Goal: Information Seeking & Learning: Learn about a topic

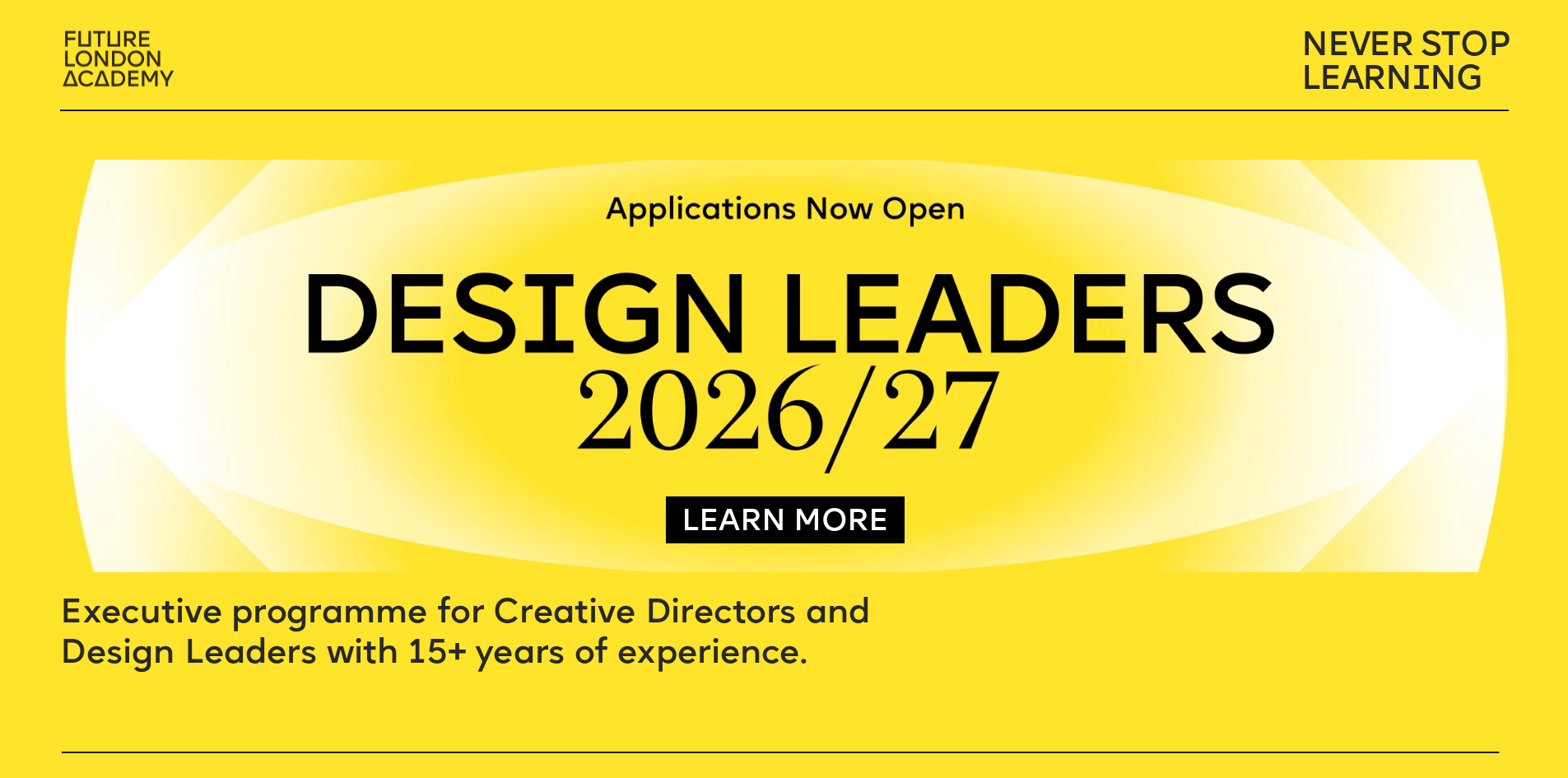
click at [107, 80] on img at bounding box center [120, 61] width 137 height 81
click at [745, 508] on link "LEARN MORE" at bounding box center [786, 522] width 207 height 32
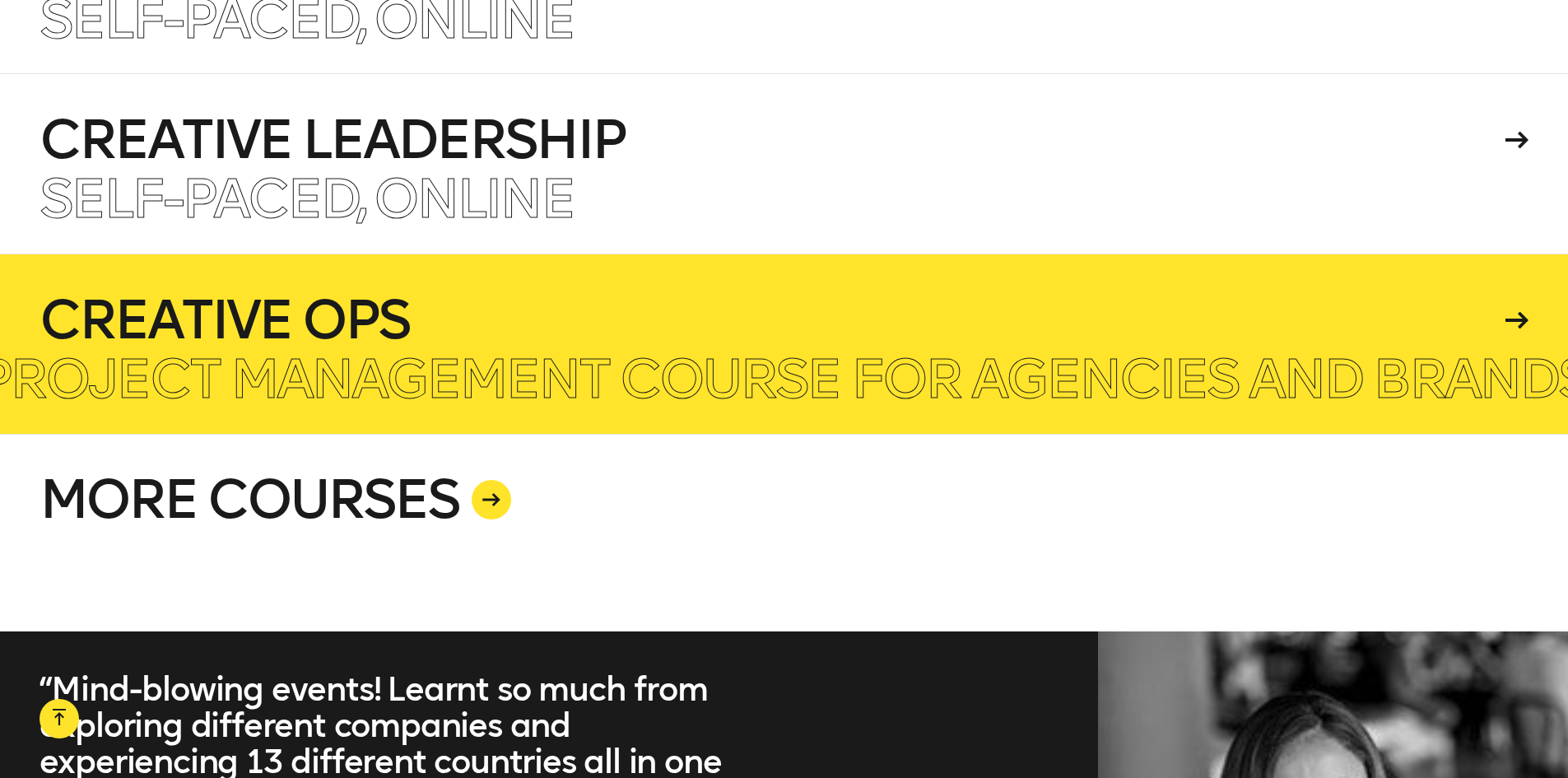
scroll to position [4445, 0]
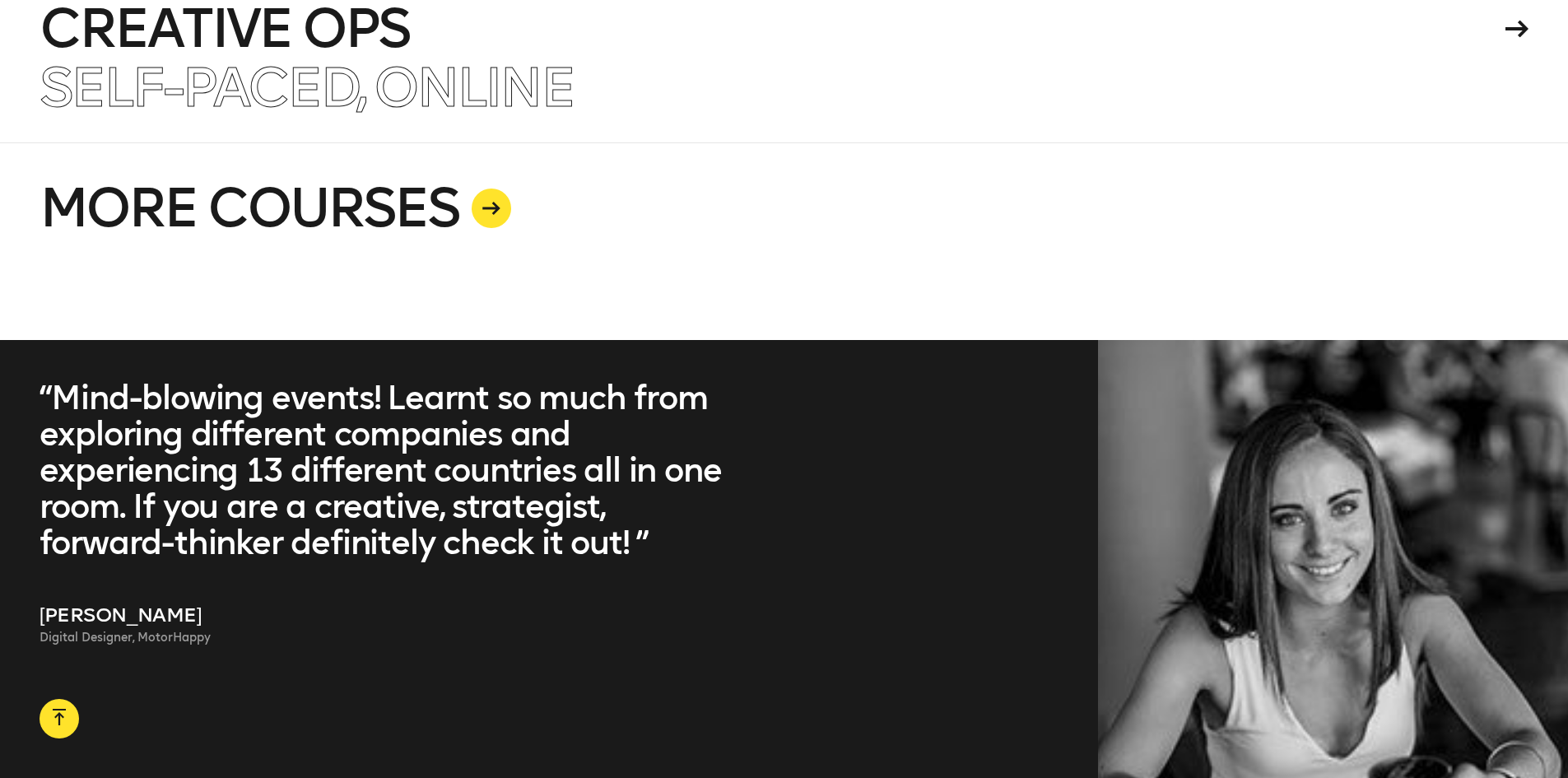
click at [503, 215] on div at bounding box center [491, 208] width 40 height 40
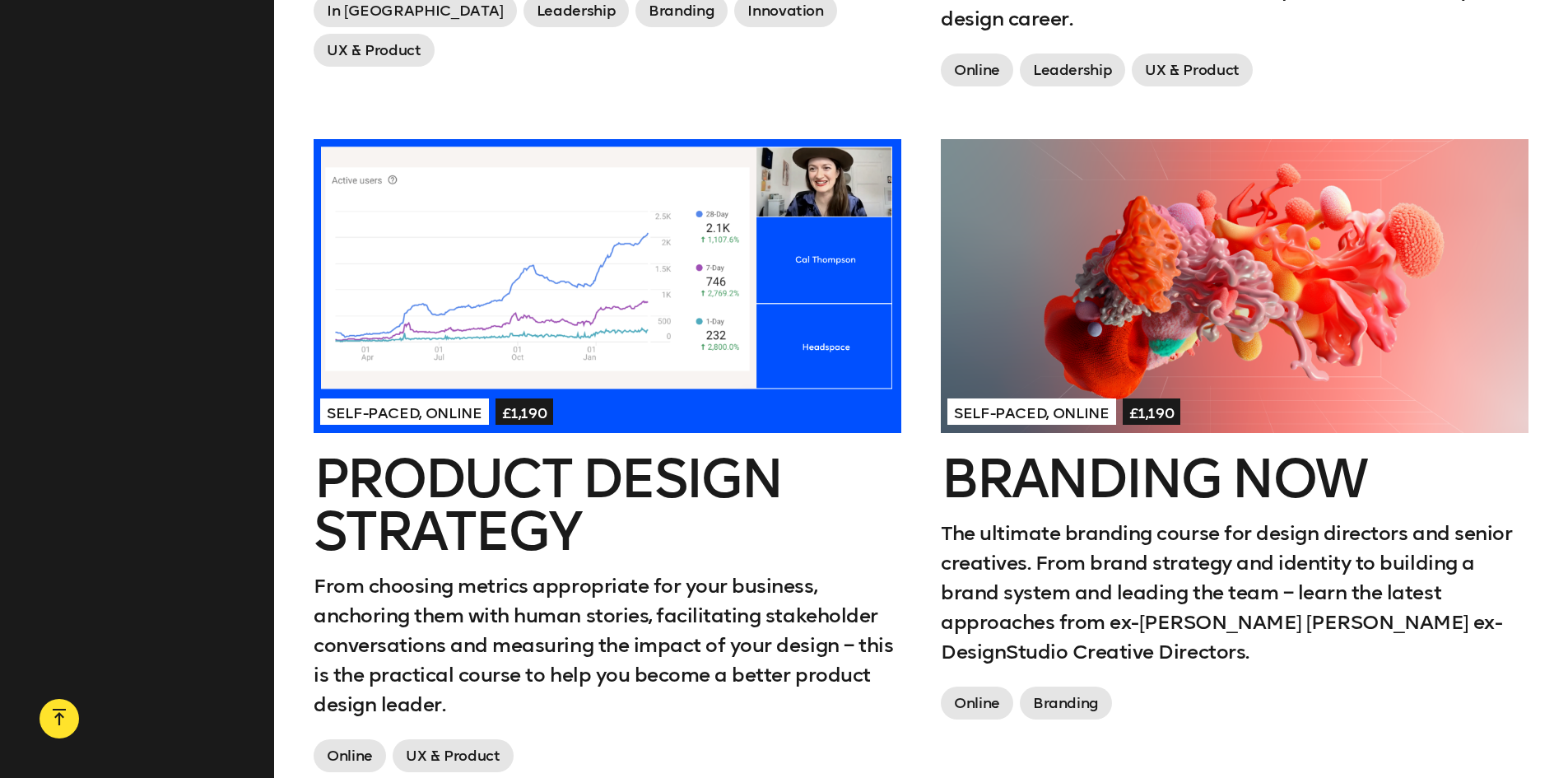
scroll to position [1316, 0]
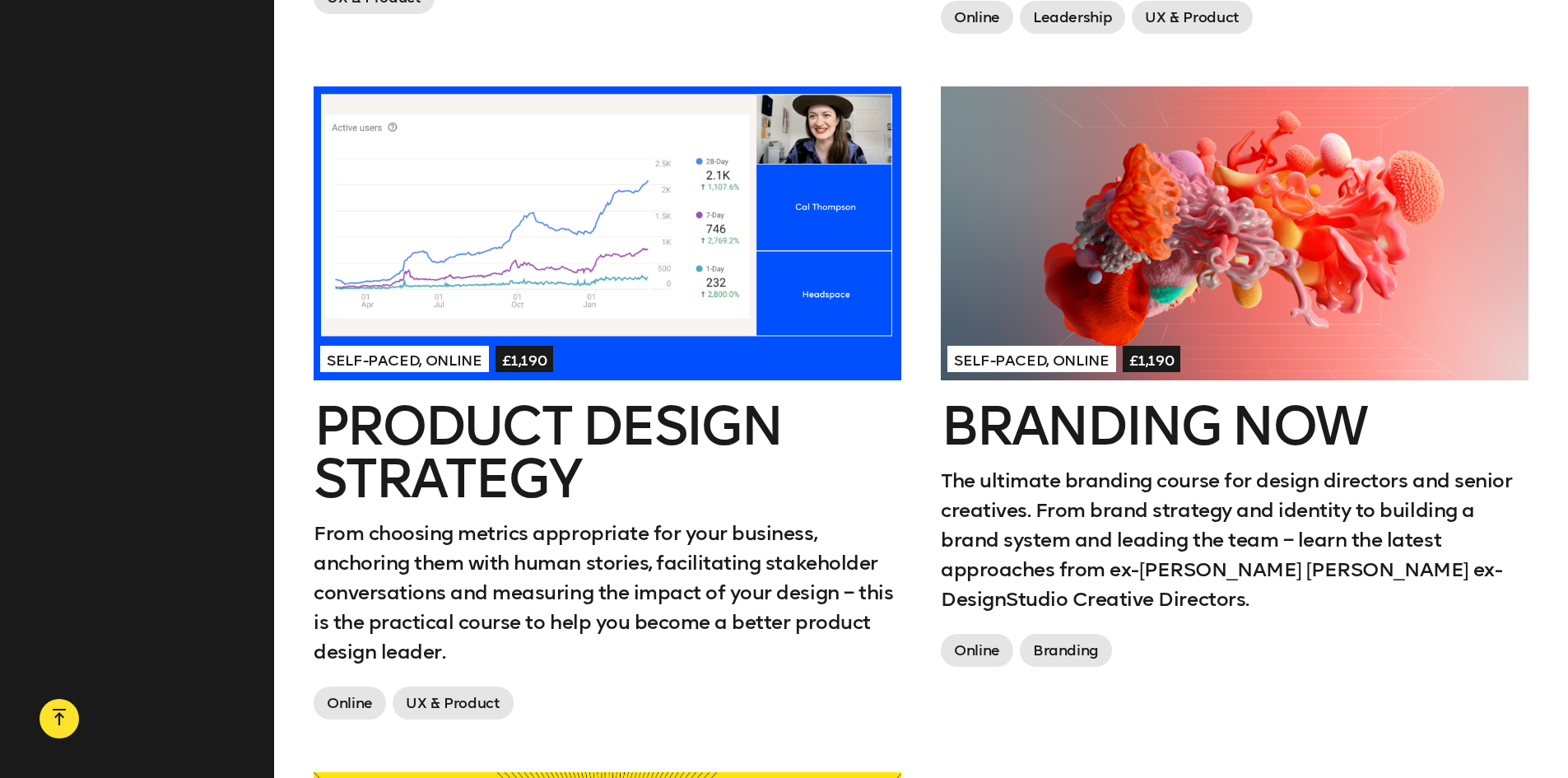
click at [1261, 234] on div at bounding box center [1234, 234] width 587 height 294
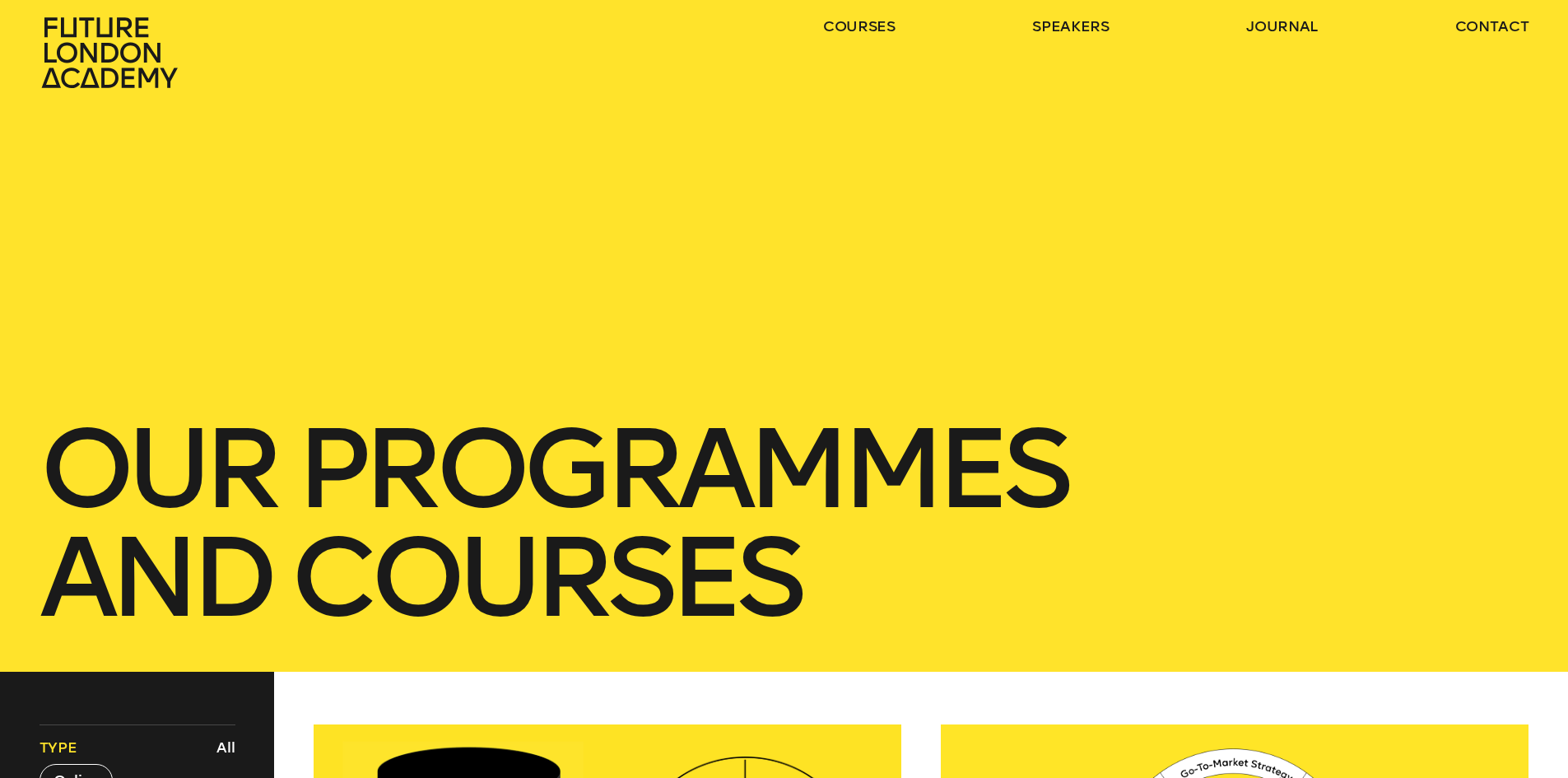
scroll to position [0, 0]
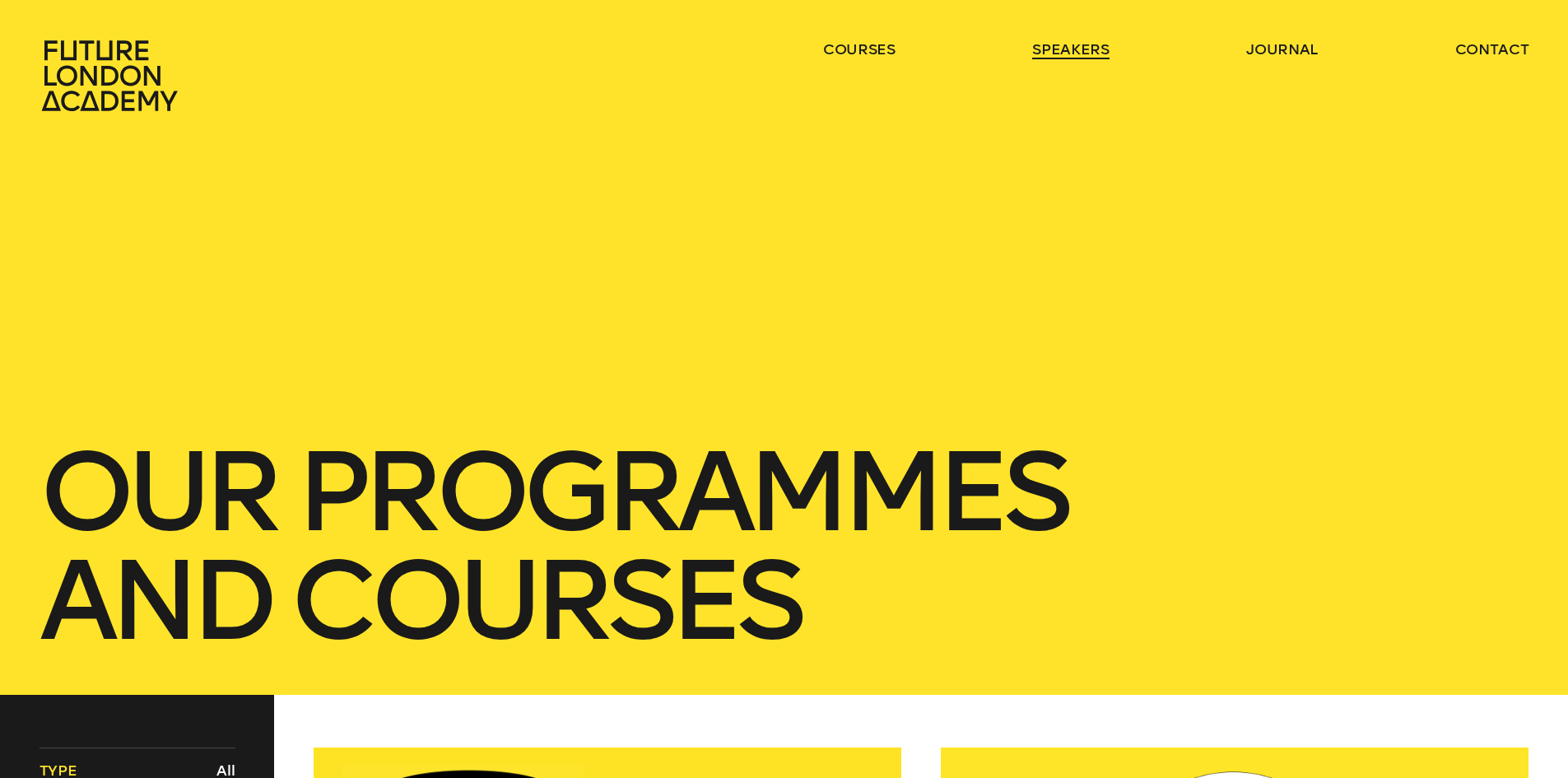
click at [1040, 50] on link "speakers" at bounding box center [1070, 49] width 76 height 20
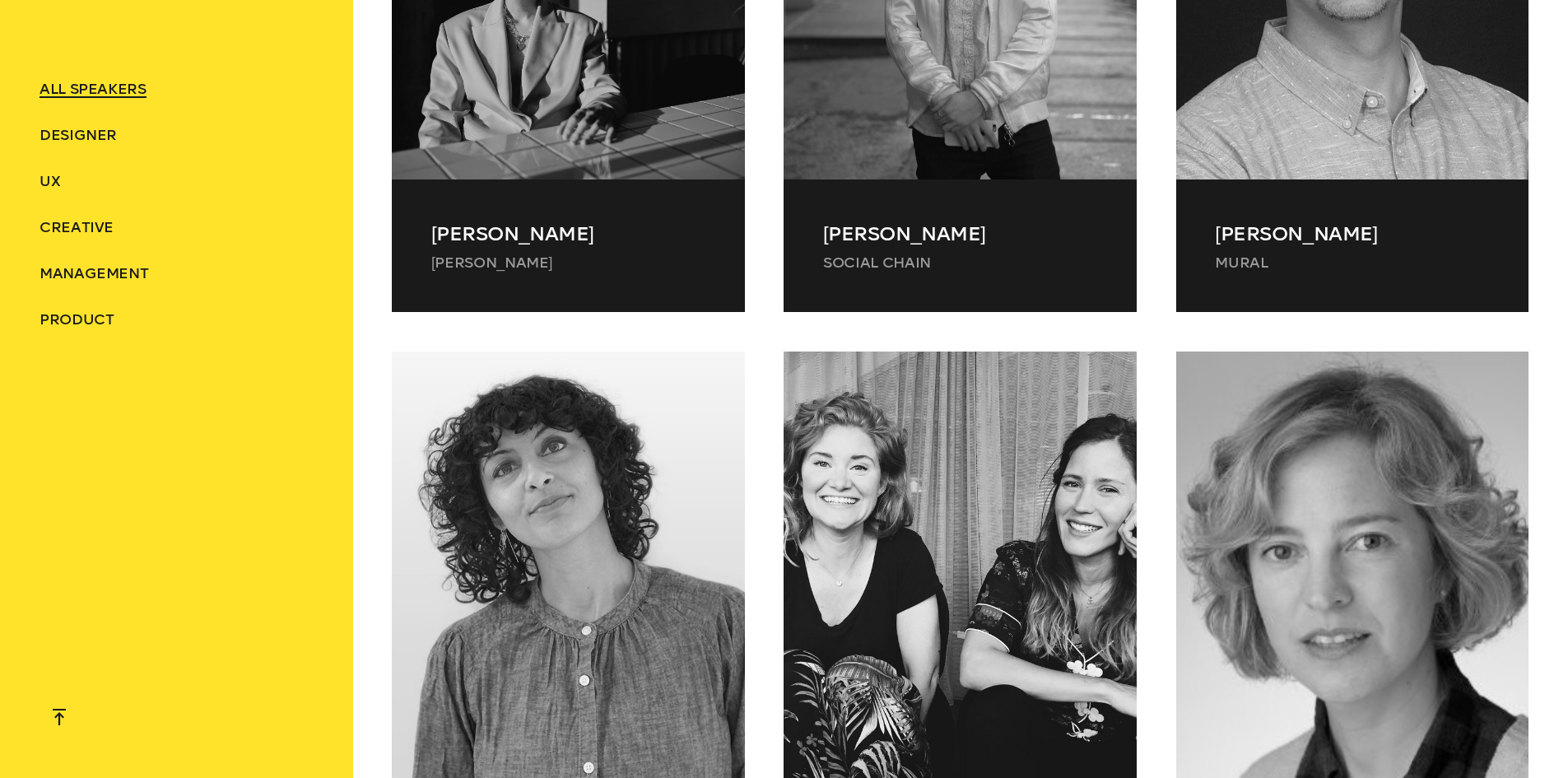
scroll to position [47536, 0]
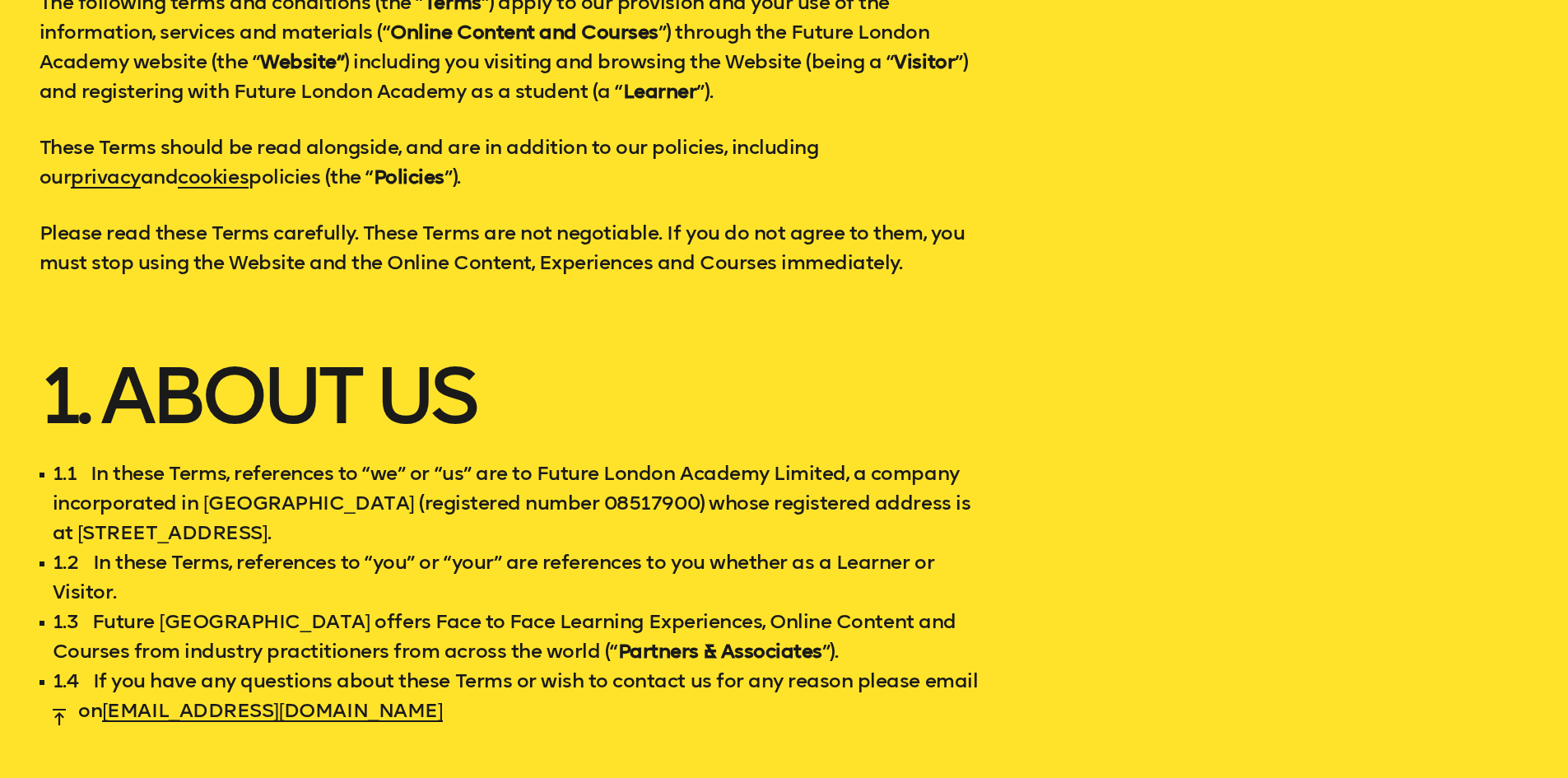
scroll to position [1975, 0]
drag, startPoint x: 540, startPoint y: 470, endPoint x: 842, endPoint y: 459, distance: 302.2
click at [842, 459] on li "1.1 In these Terms, references to “we” or “us” are to Future London Academy Lim…" at bounding box center [509, 502] width 940 height 89
copy li "Future London Academy Limited"
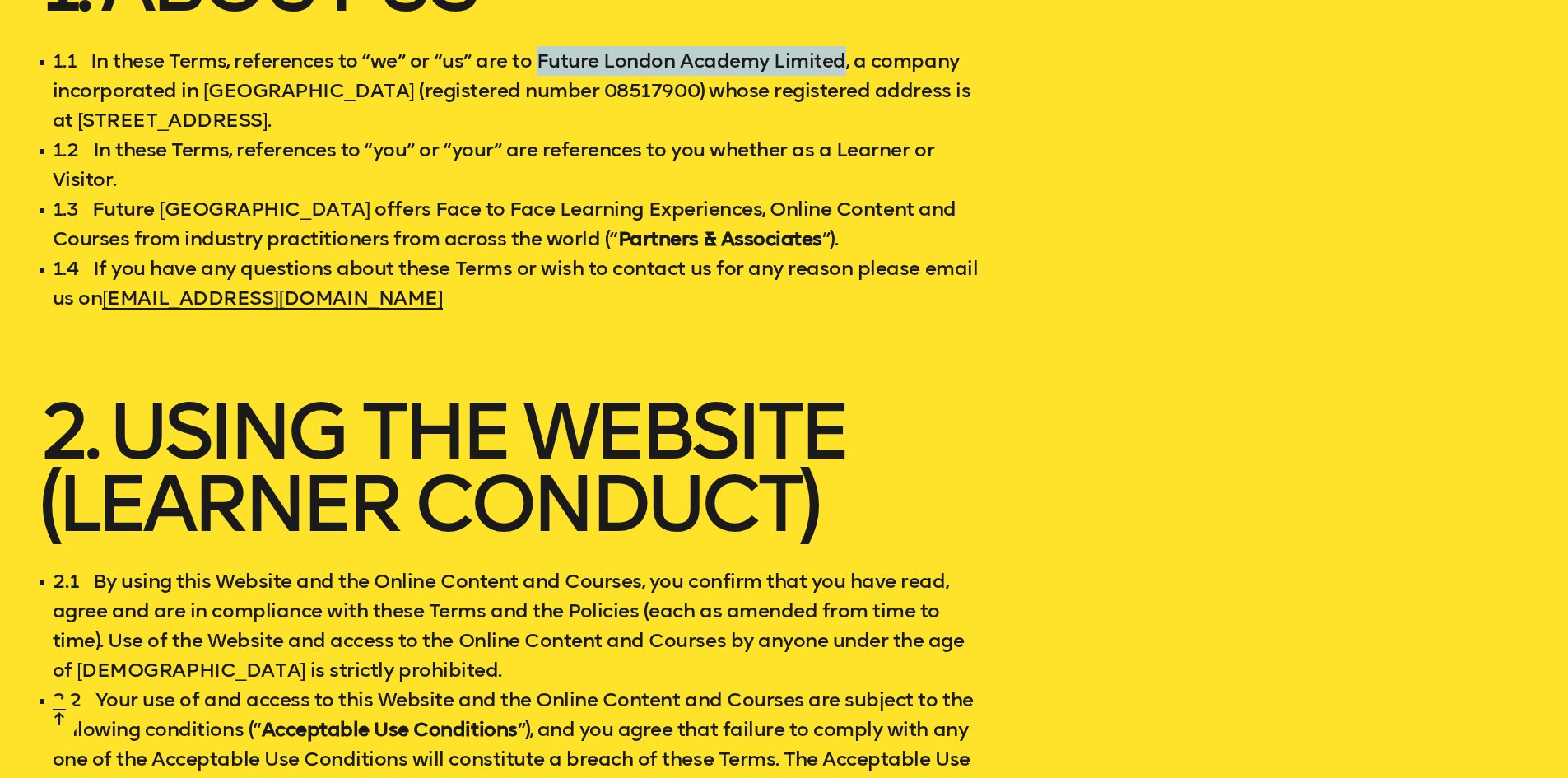
scroll to position [0, 0]
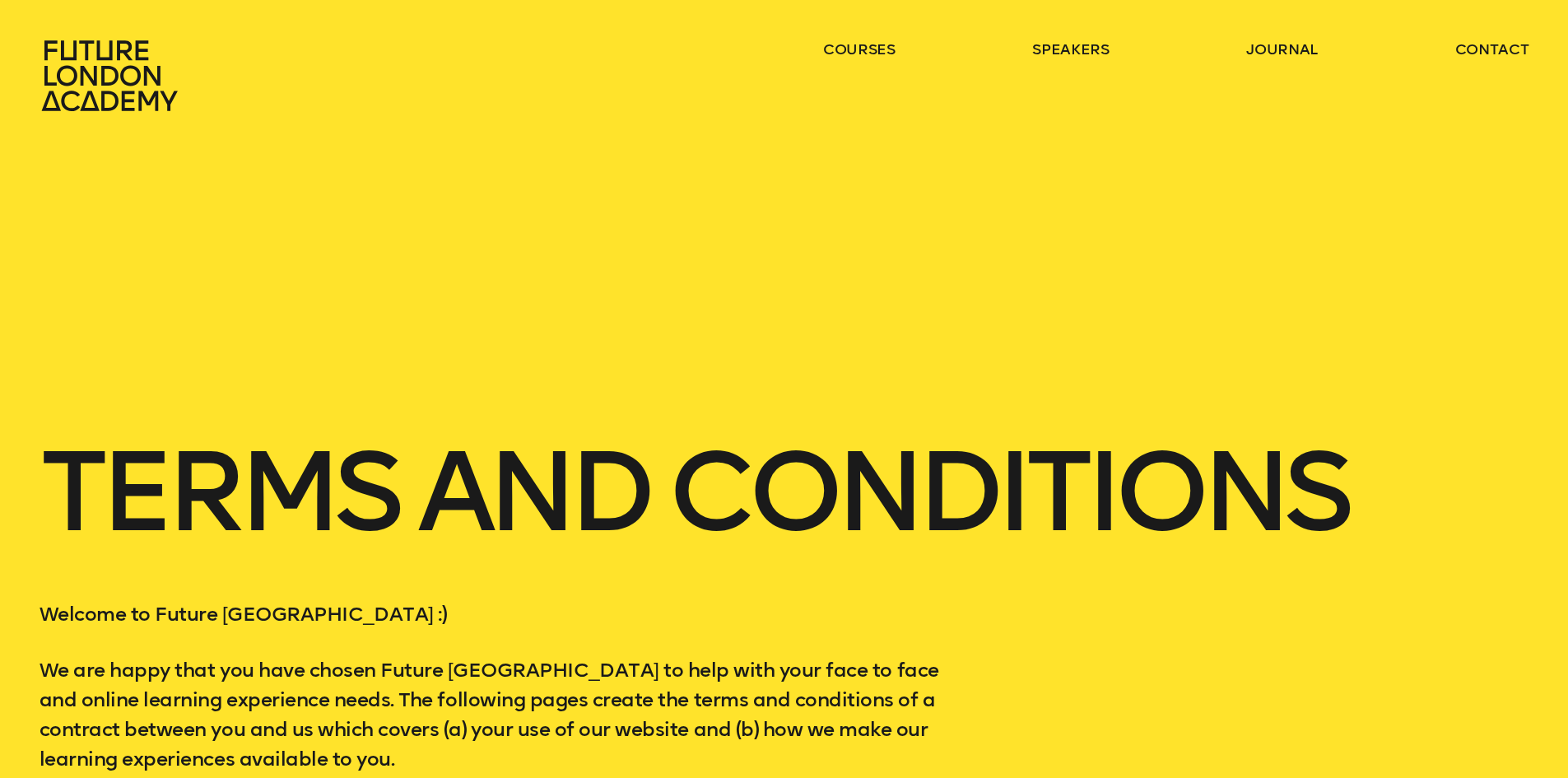
click at [135, 75] on icon at bounding box center [112, 76] width 145 height 72
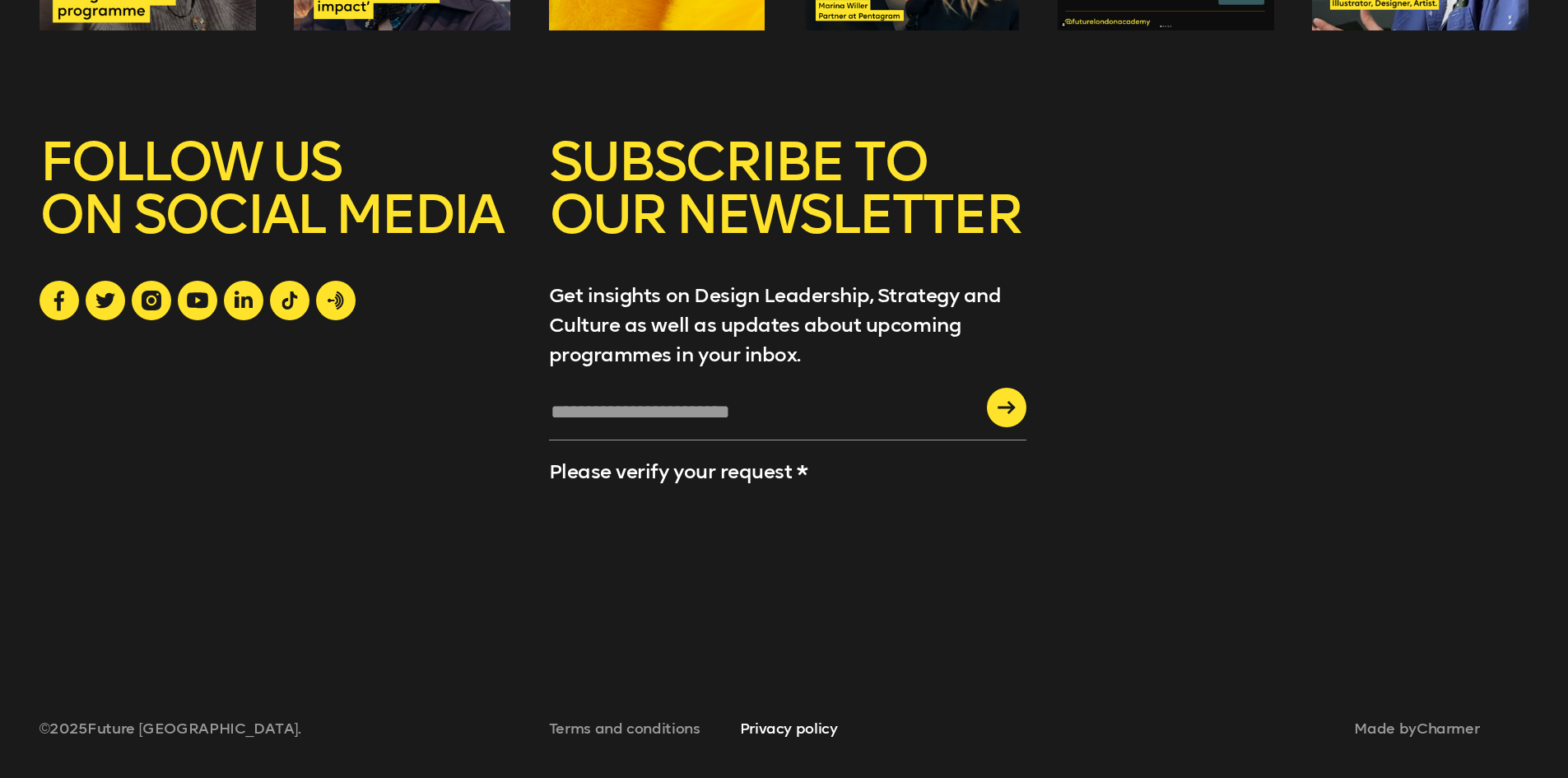
scroll to position [6374, 0]
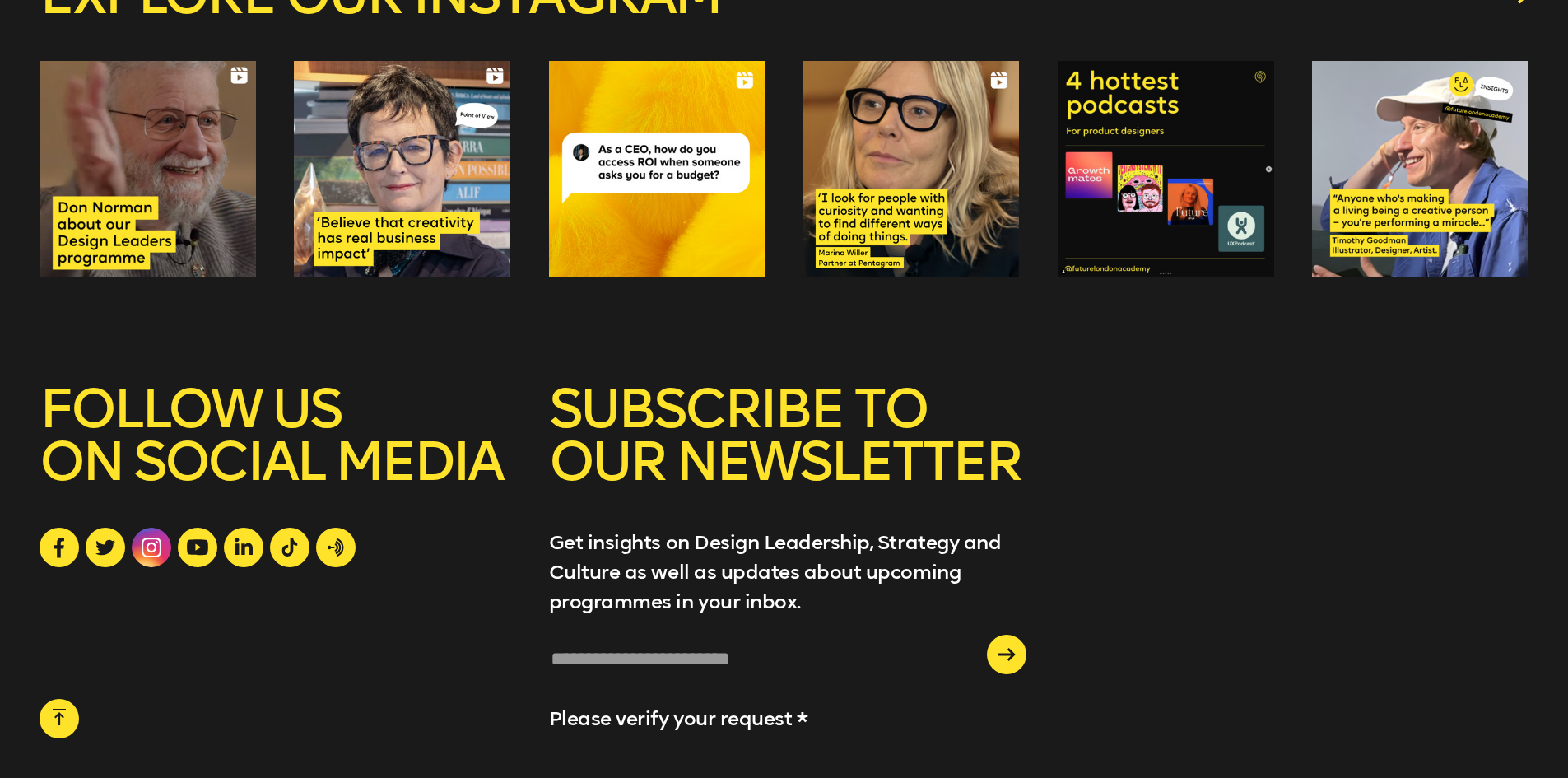
click at [150, 544] on icon at bounding box center [151, 547] width 20 height 20
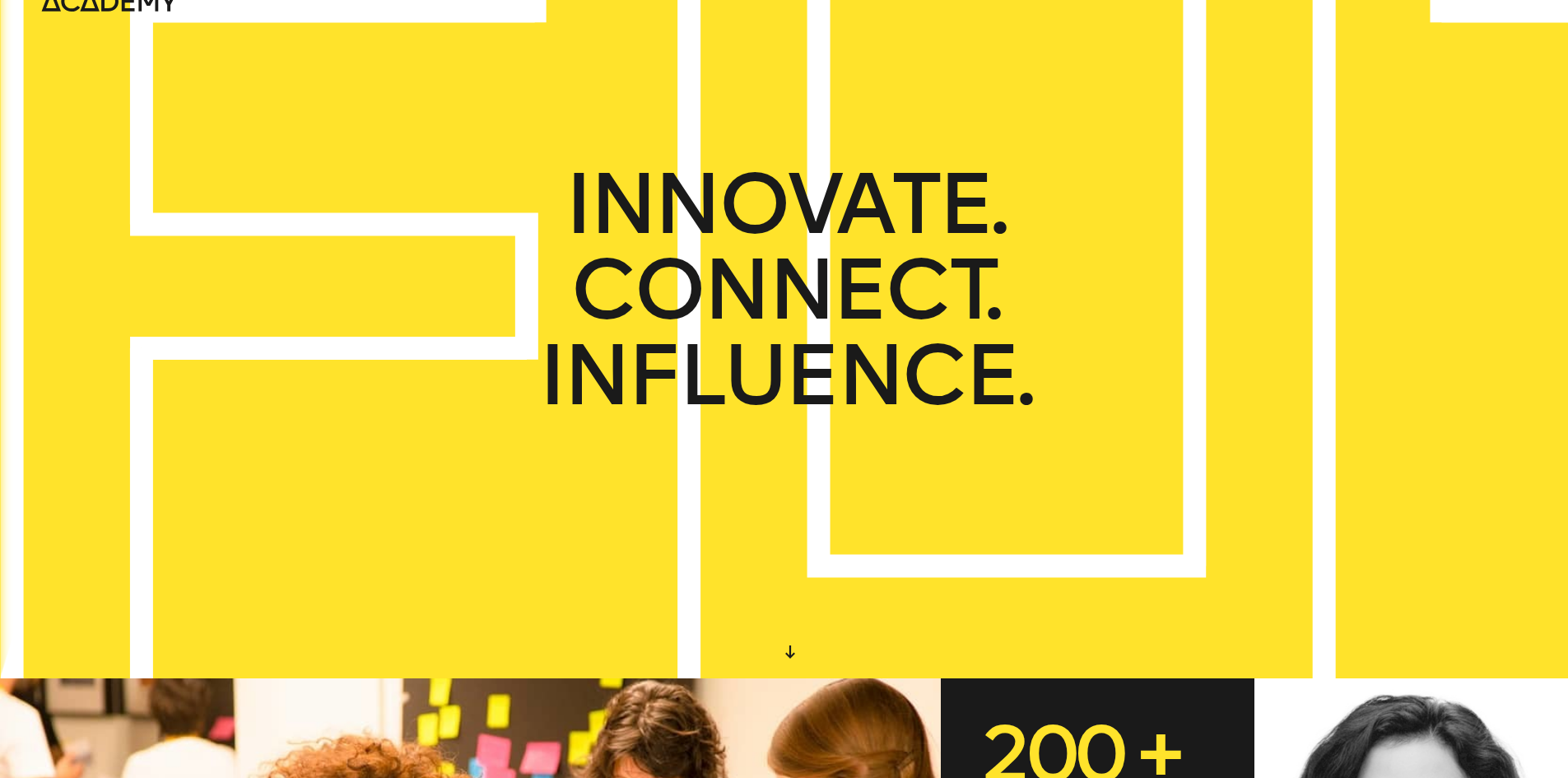
scroll to position [0, 0]
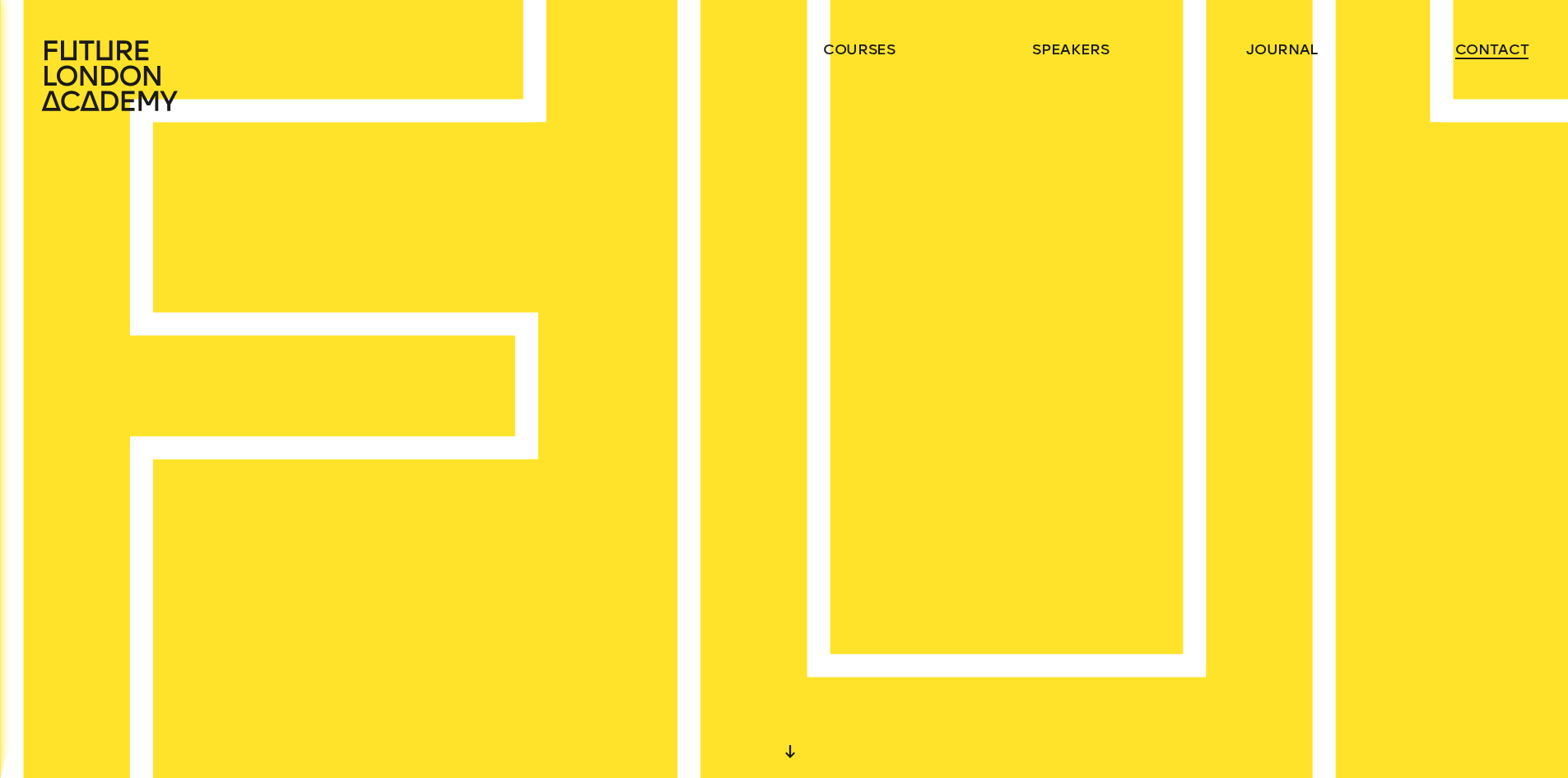
click at [1498, 51] on link "contact" at bounding box center [1492, 49] width 74 height 20
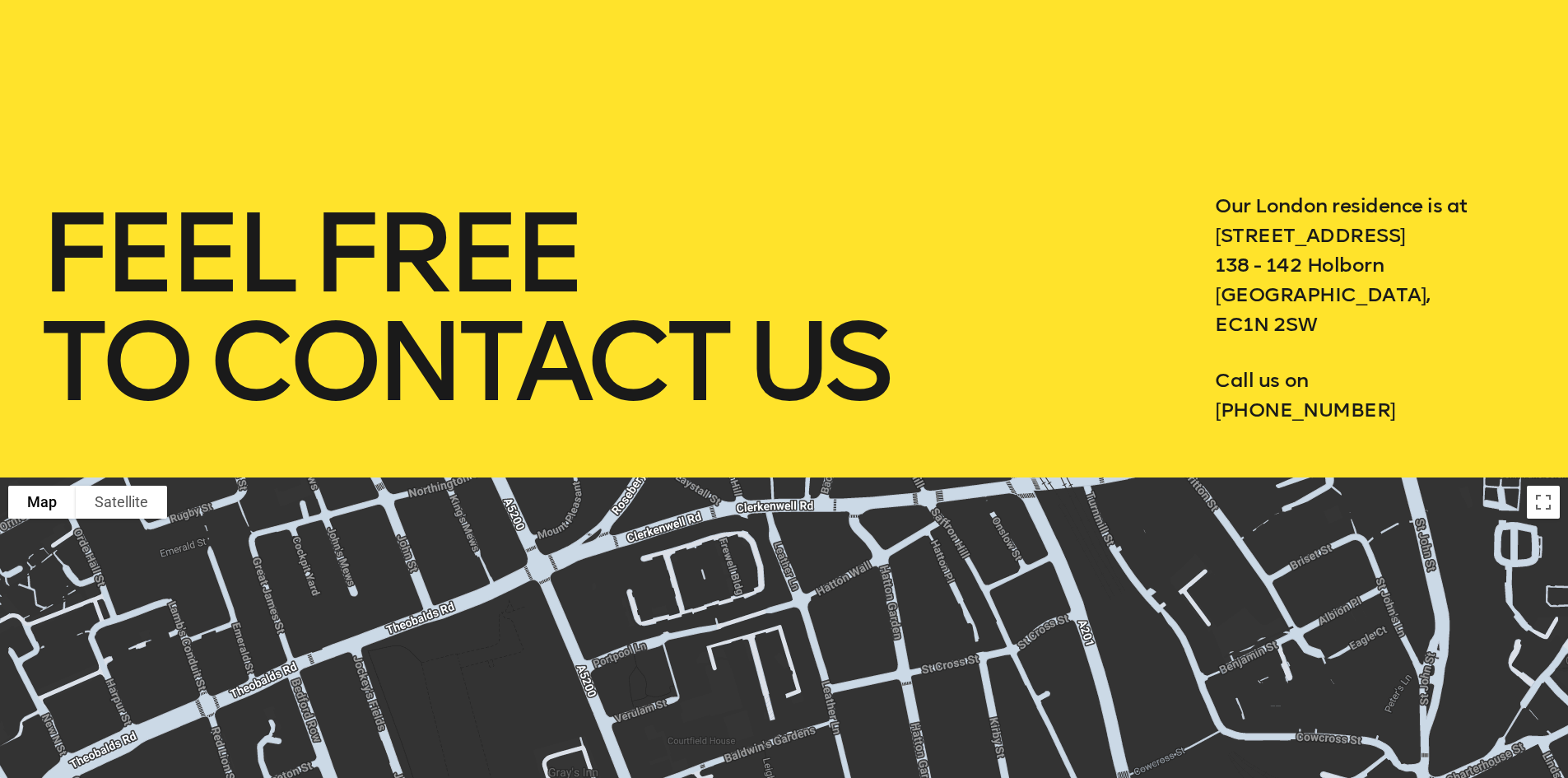
scroll to position [659, 0]
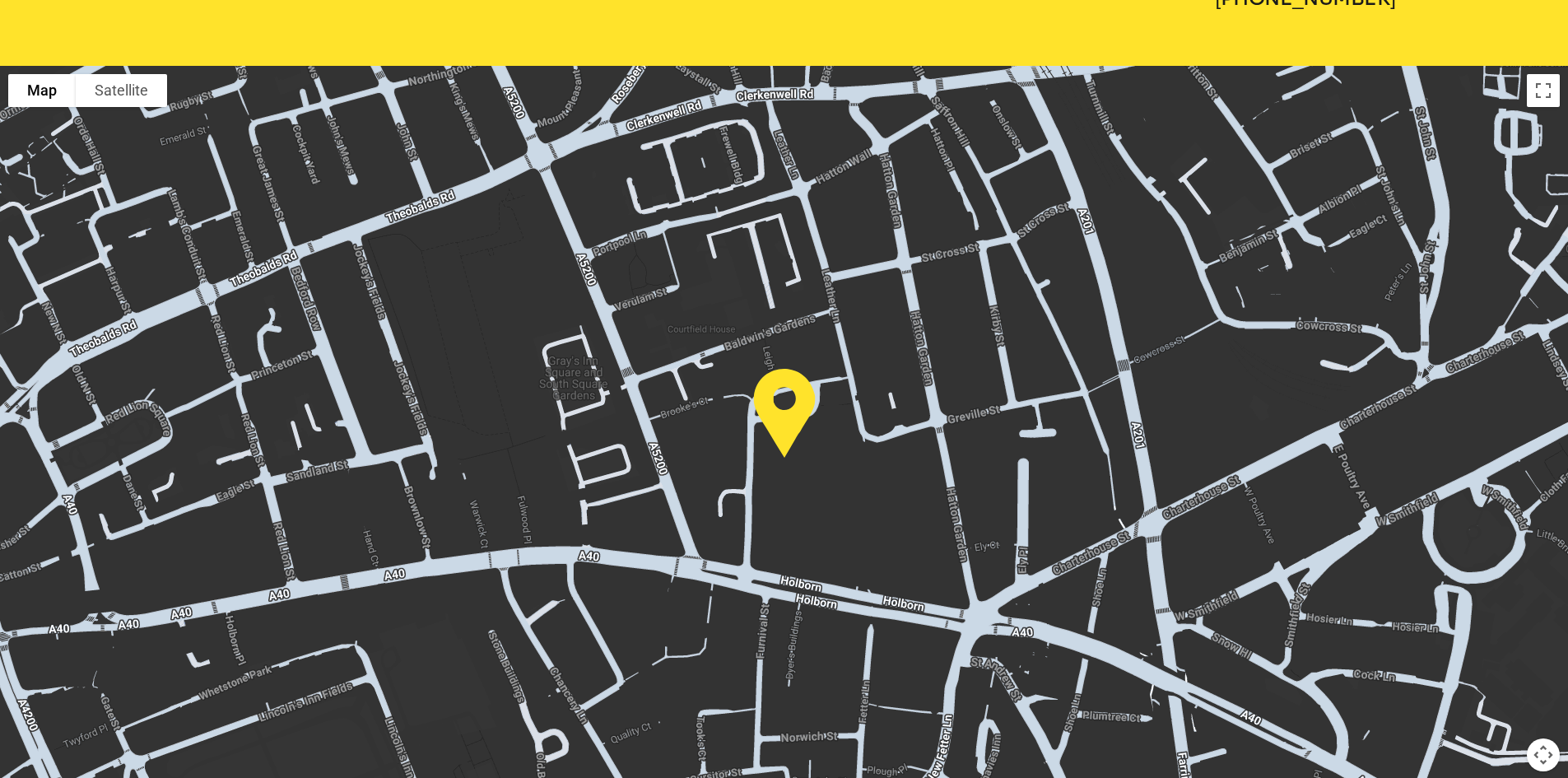
click at [793, 422] on img at bounding box center [784, 413] width 76 height 102
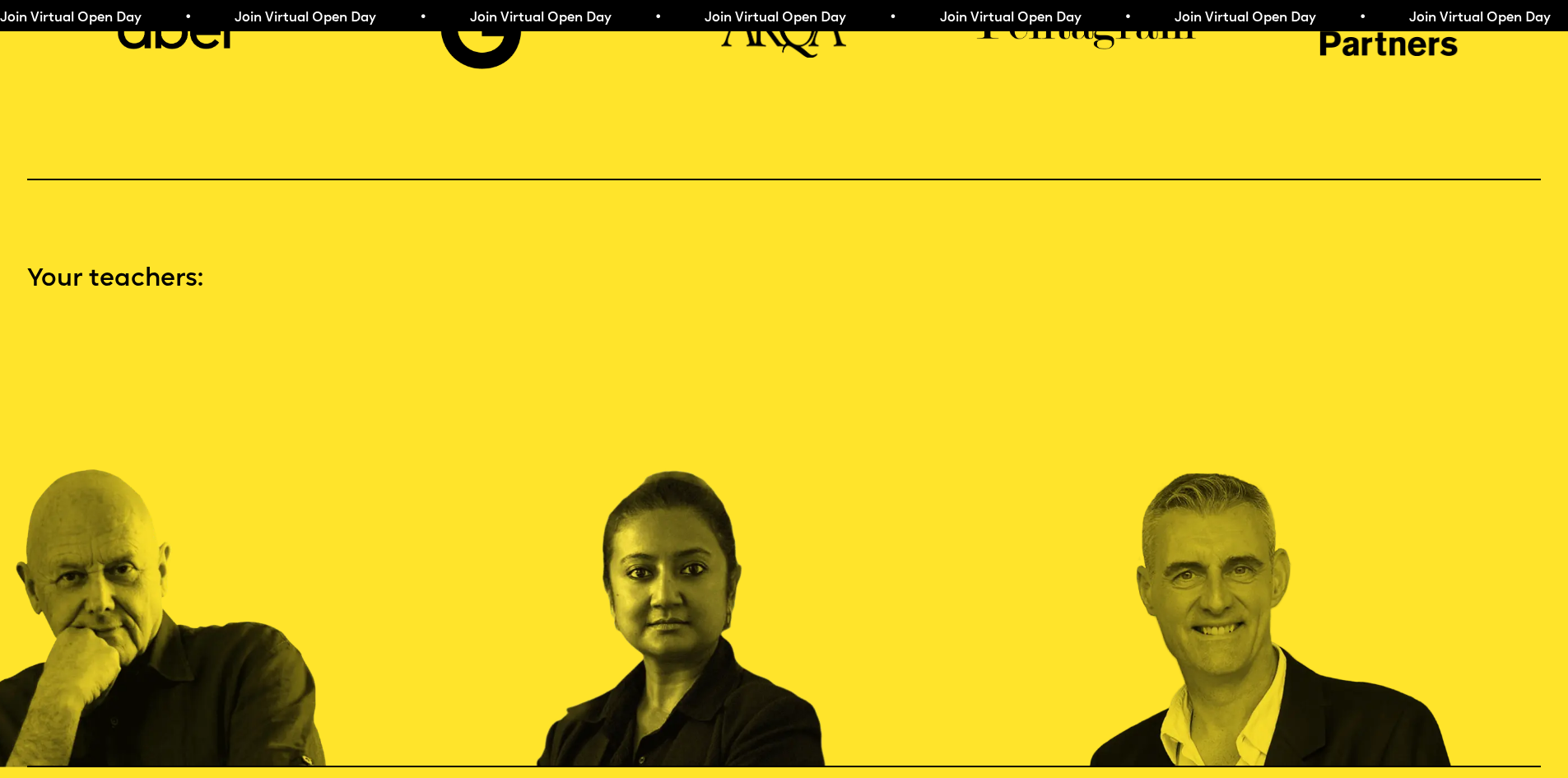
scroll to position [2469, 0]
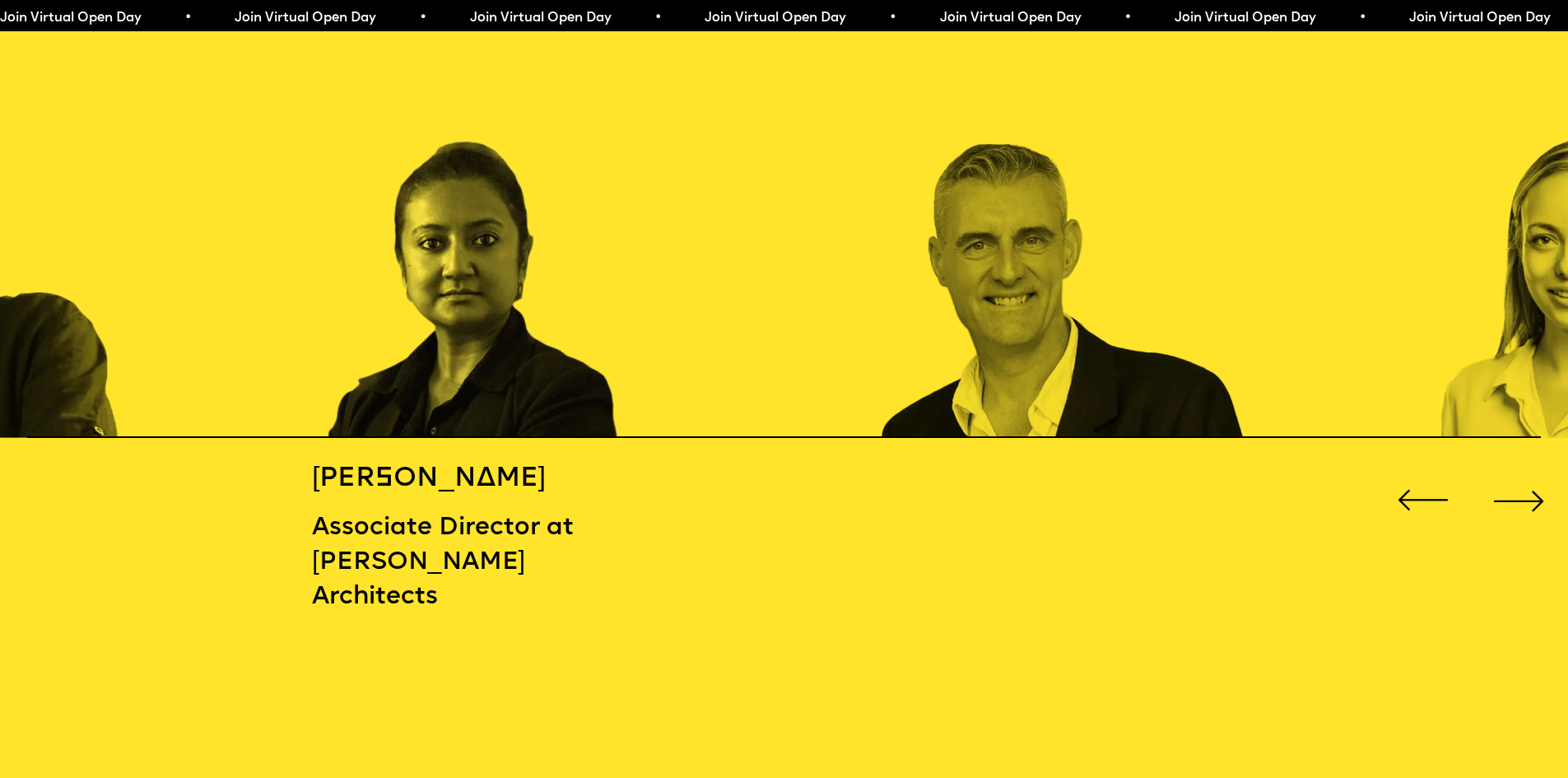
click at [376, 370] on img "2 / 16" at bounding box center [500, 218] width 376 height 439
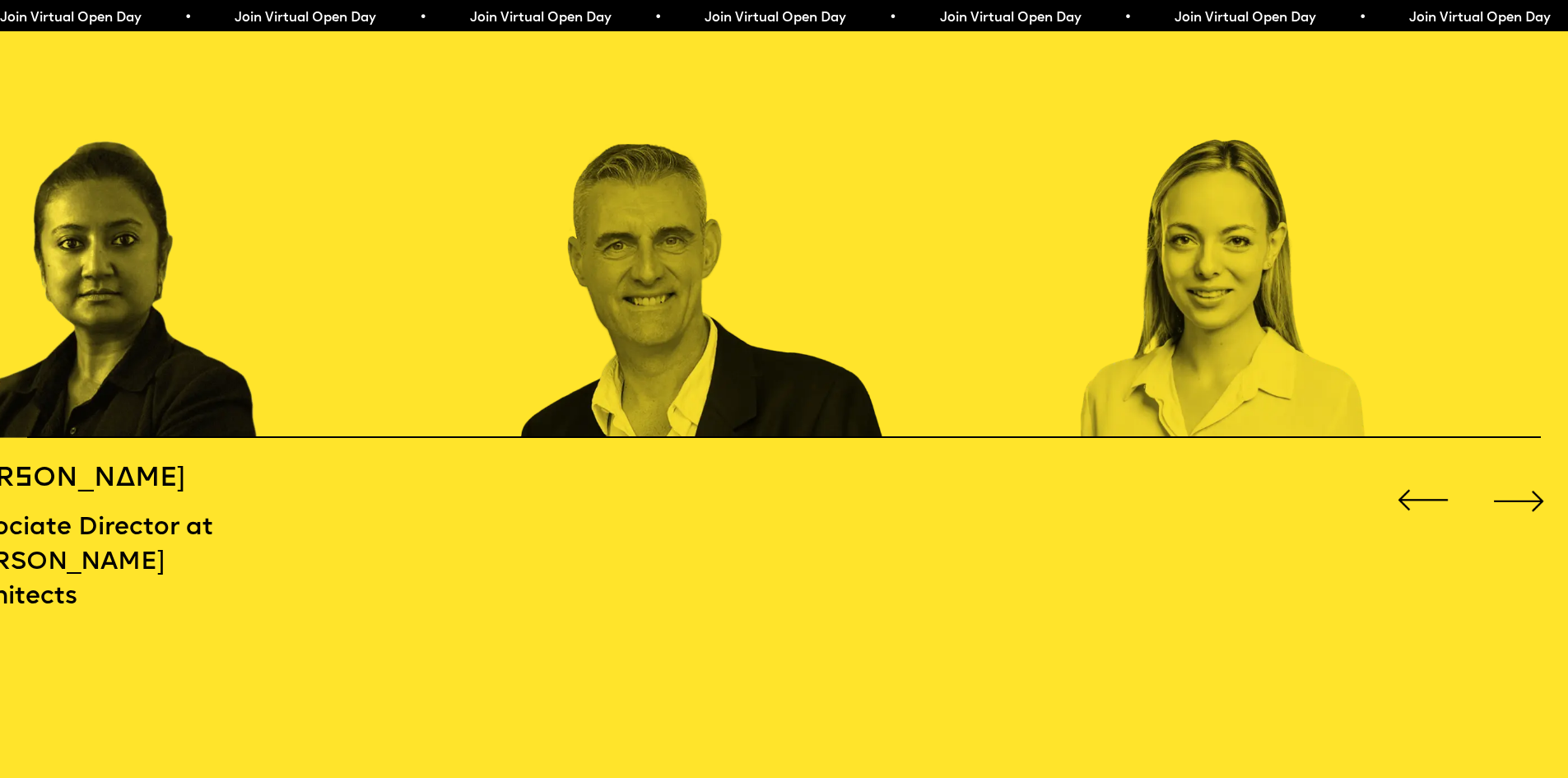
click at [516, 362] on img "3 / 16" at bounding box center [704, 218] width 376 height 439
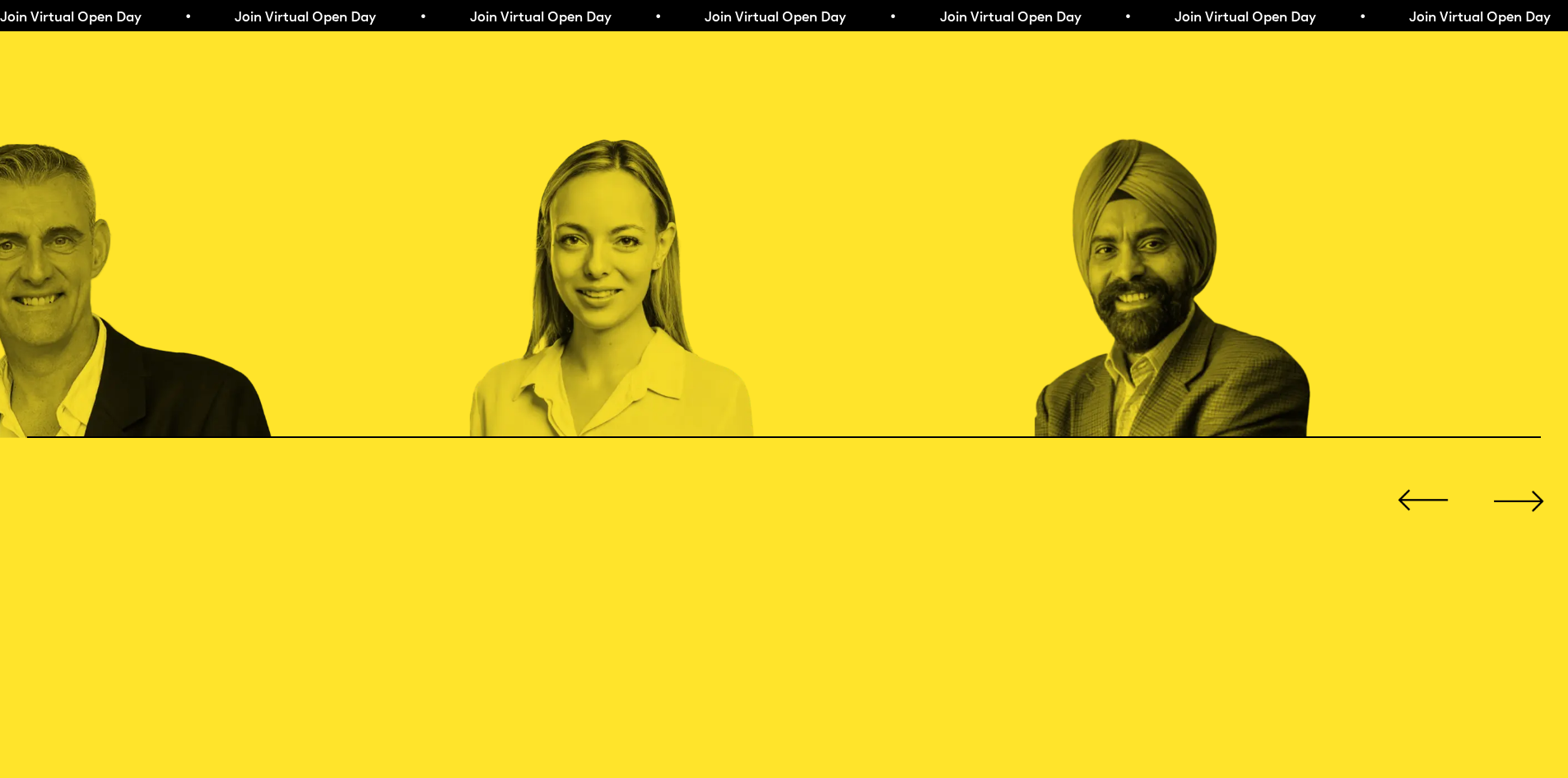
click at [1034, 348] on img "5 / 16" at bounding box center [1222, 218] width 376 height 439
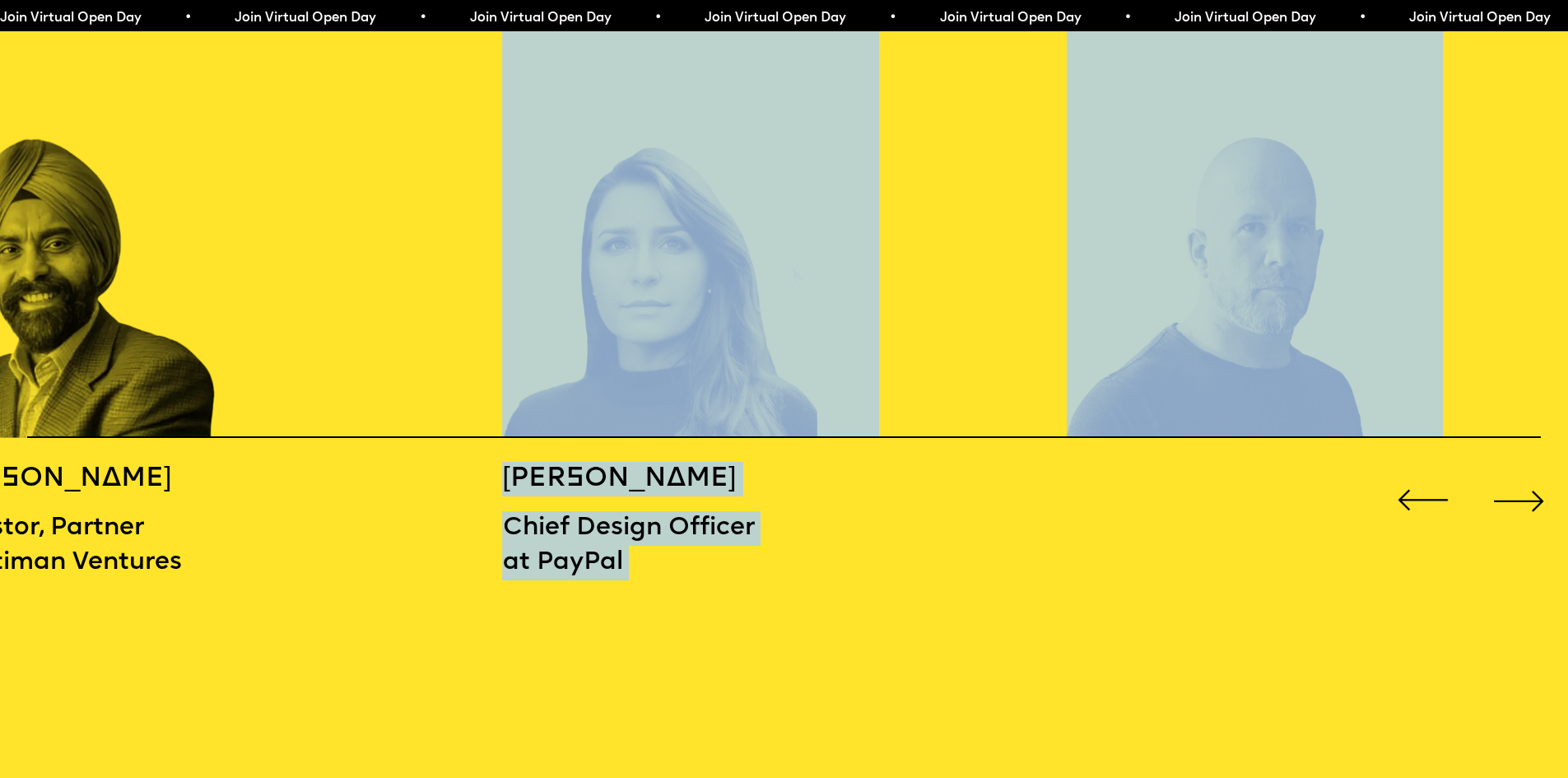
drag, startPoint x: 465, startPoint y: 416, endPoint x: 881, endPoint y: 413, distance: 416.0
click at [845, 416] on div "[PERSON_NAME] Co-Founder of [PERSON_NAME] [PERSON_NAME] Associate Director at […" at bounding box center [784, 313] width 1568 height 627
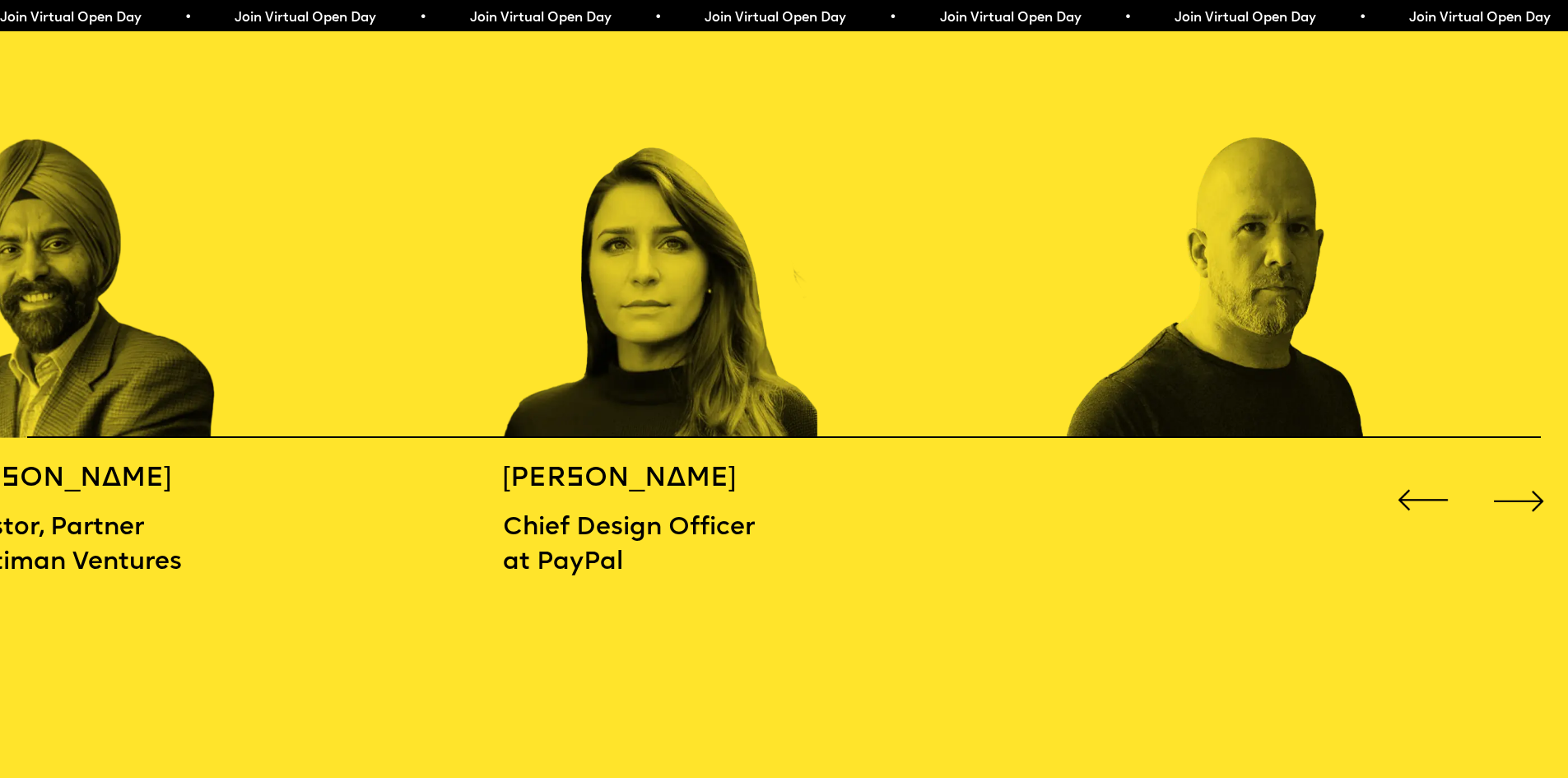
click at [1516, 490] on div "Next slide" at bounding box center [1518, 500] width 63 height 63
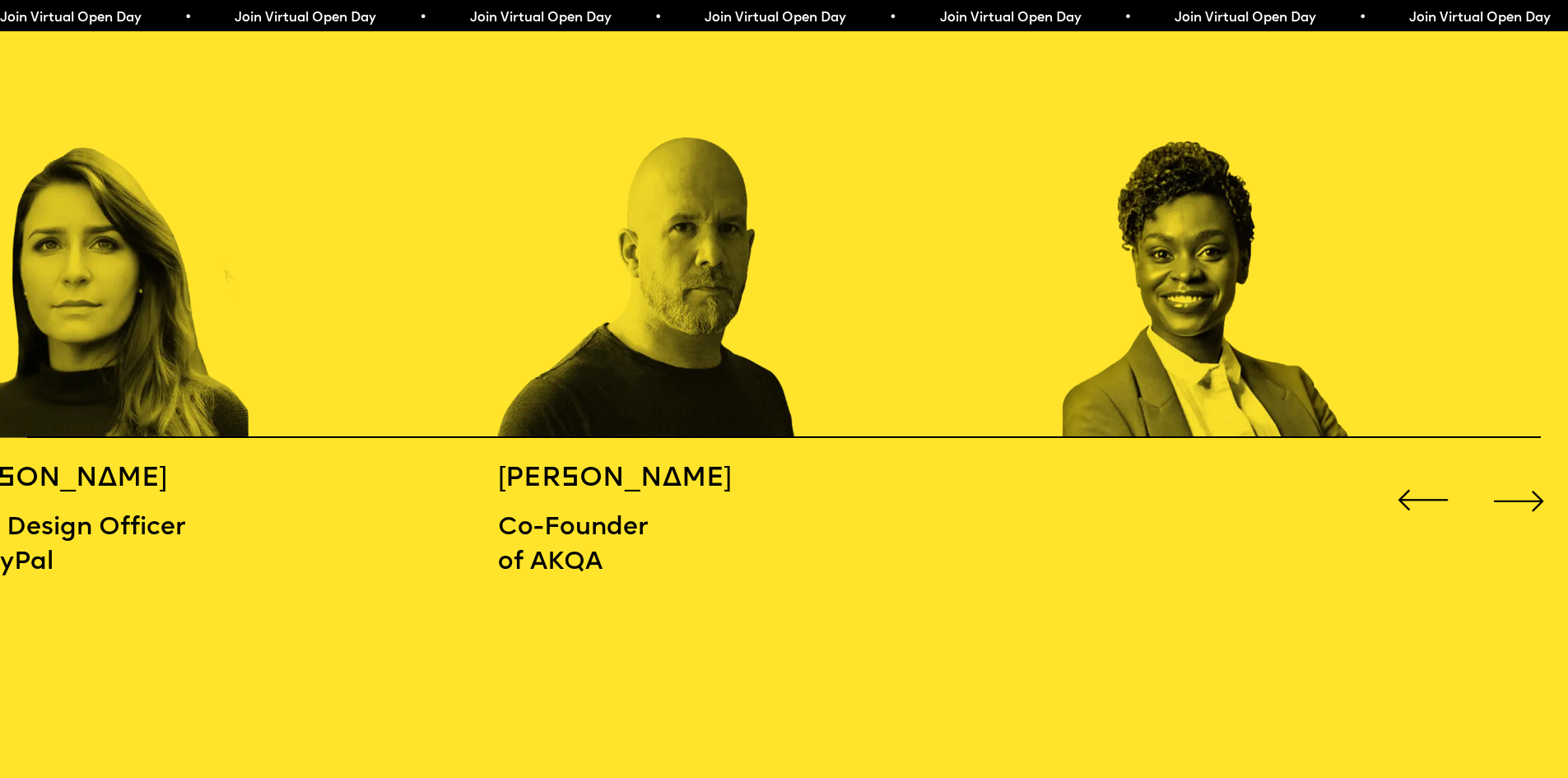
click at [1516, 490] on div "Next slide" at bounding box center [1518, 500] width 63 height 63
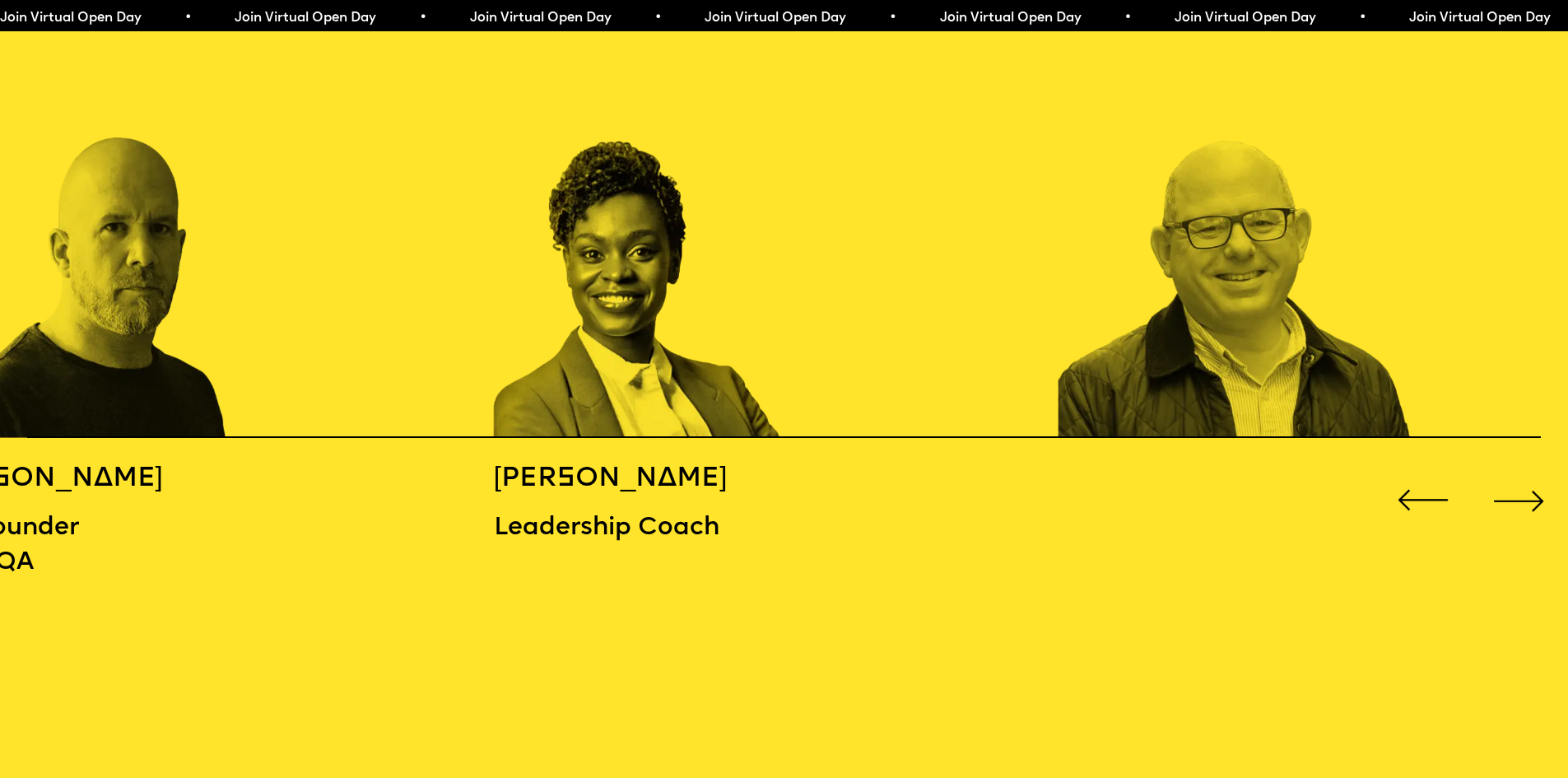
click at [1516, 490] on div "Next slide" at bounding box center [1518, 500] width 63 height 63
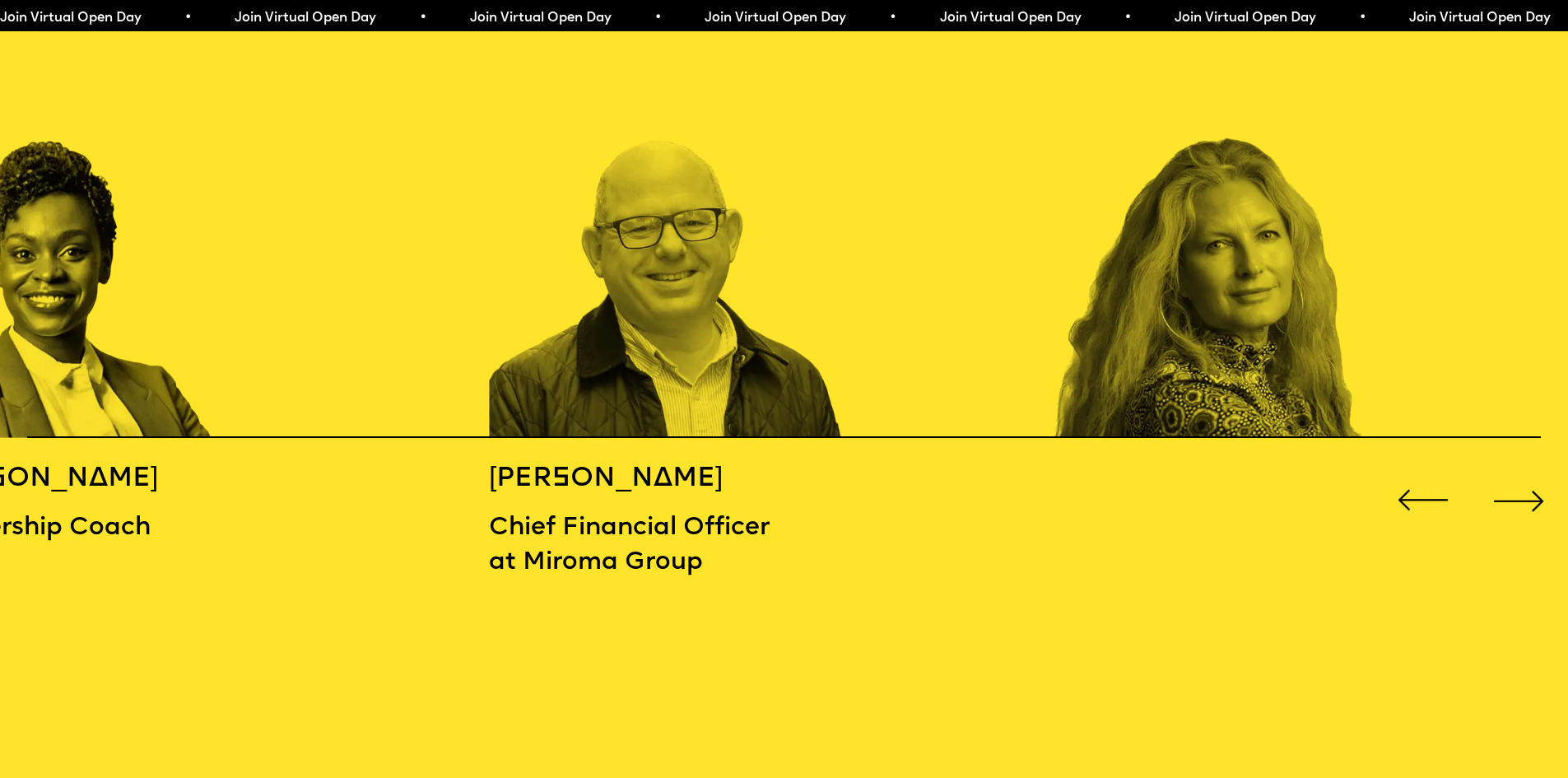
click at [1516, 490] on div "Next slide" at bounding box center [1518, 500] width 63 height 63
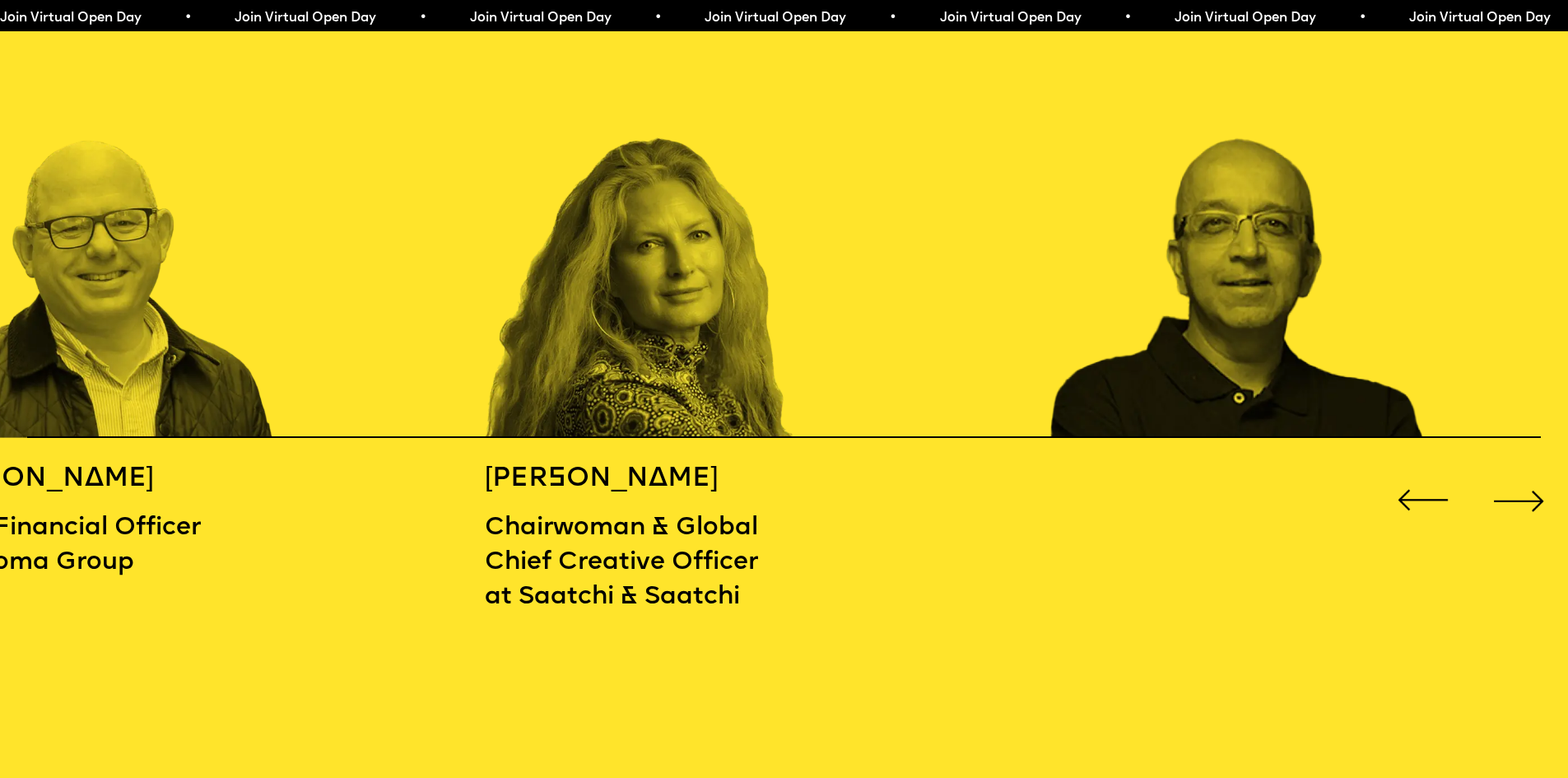
click at [1516, 490] on div "Next slide" at bounding box center [1518, 500] width 63 height 63
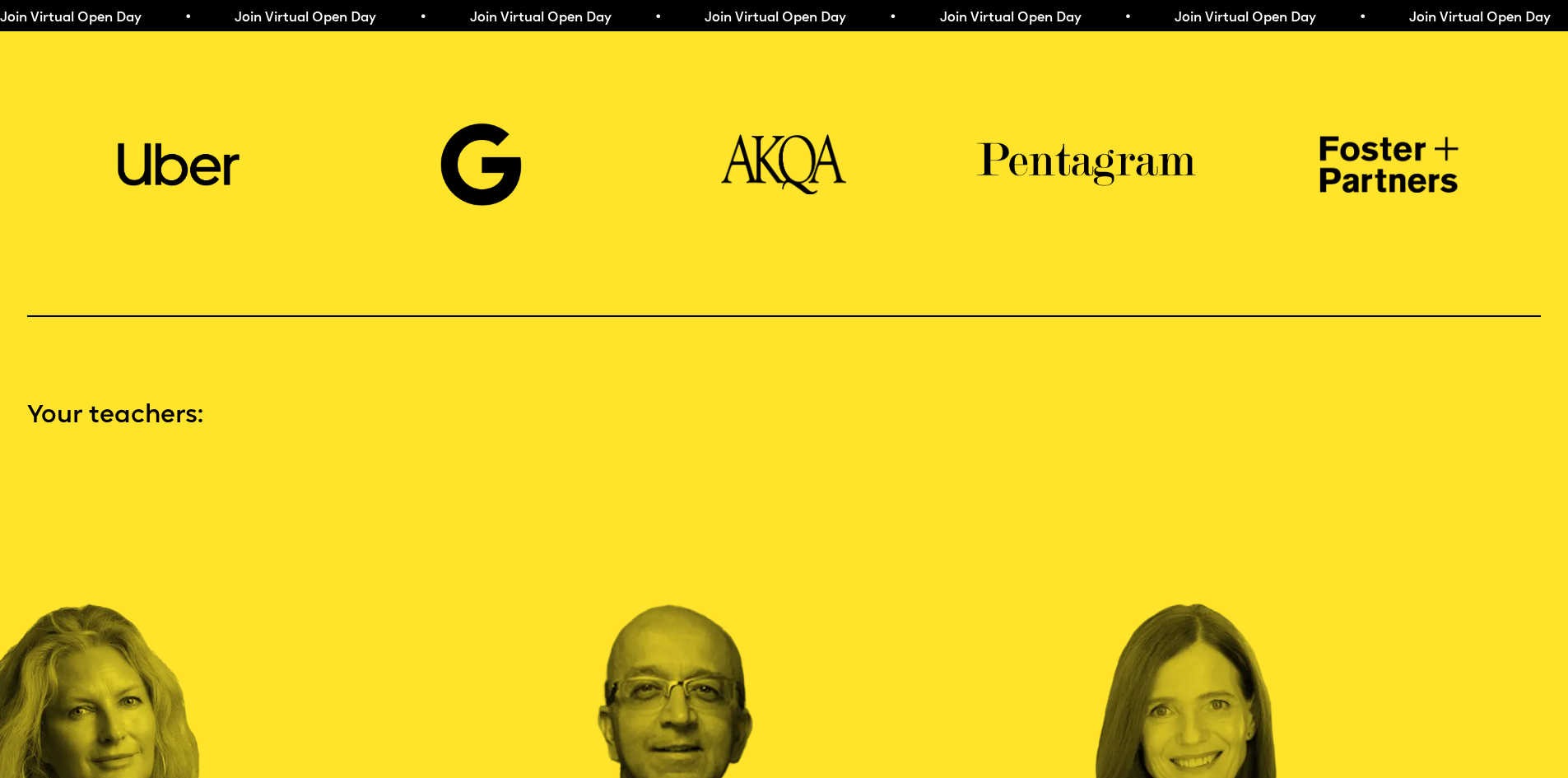
scroll to position [0, 0]
